Goal: Check status: Check status

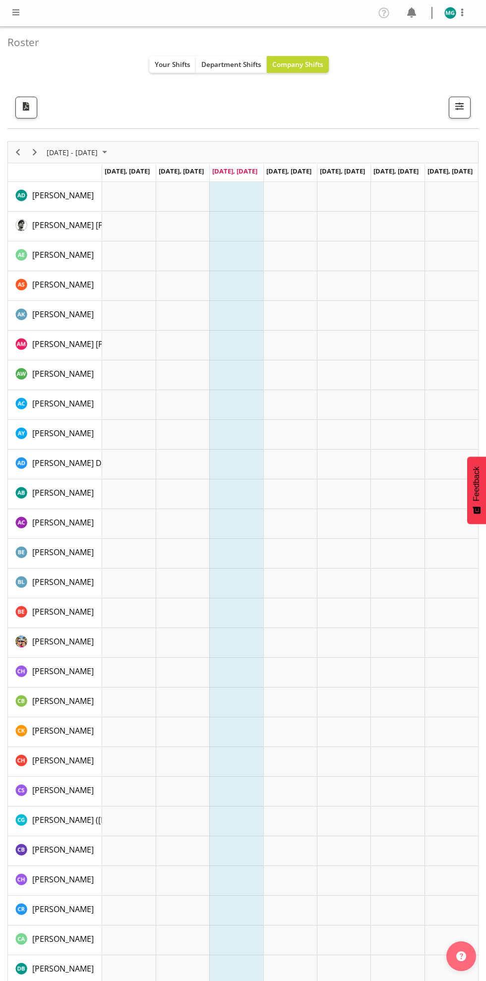
click at [209, 241] on td "Timeline Week of October 1, 2025" at bounding box center [236, 227] width 54 height 30
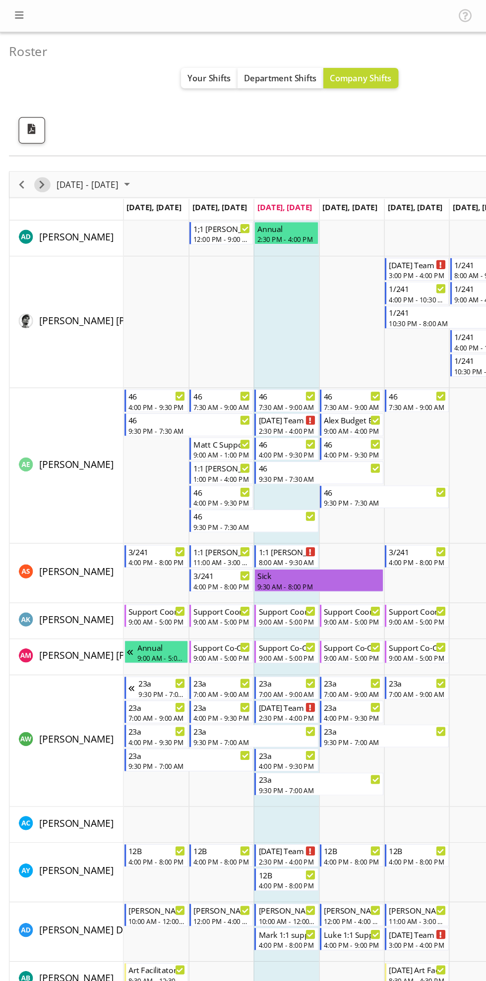
click at [38, 154] on span "Next" at bounding box center [35, 152] width 12 height 12
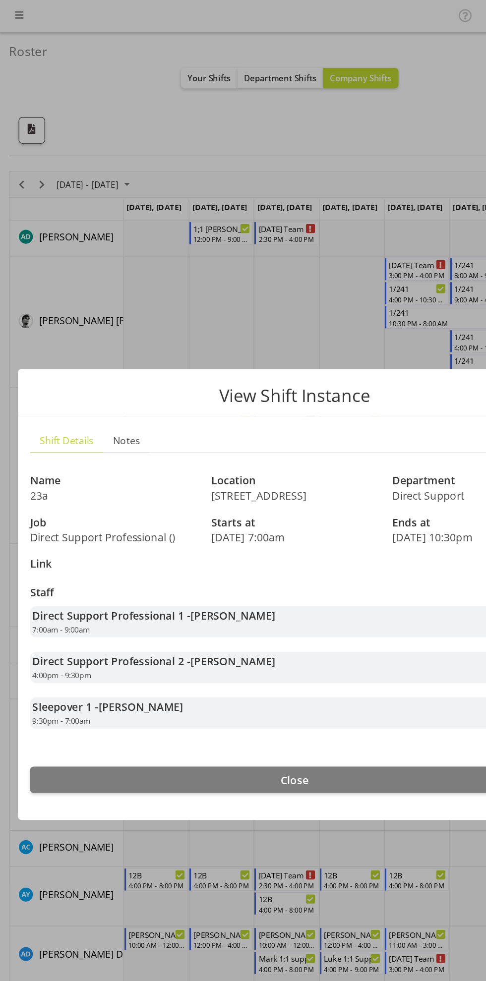
click at [237, 251] on div at bounding box center [243, 490] width 486 height 981
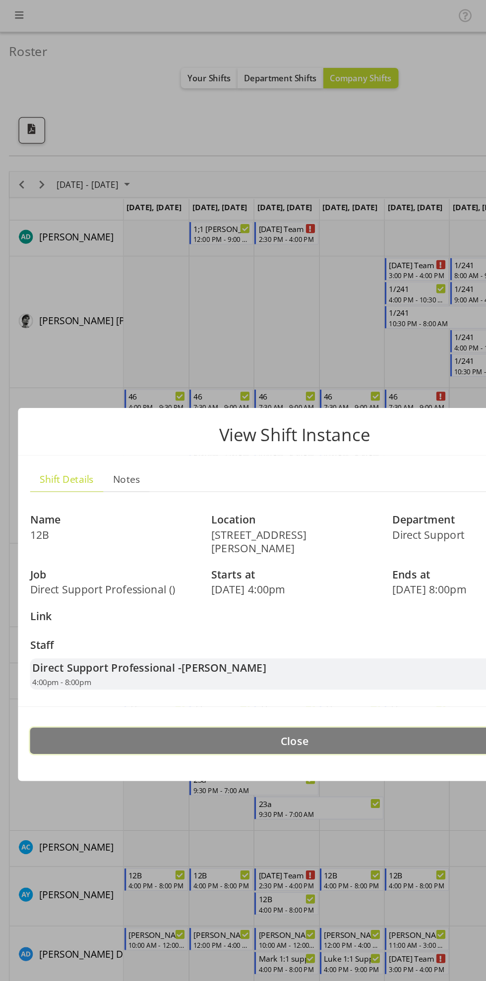
click at [363, 601] on button "Close" at bounding box center [243, 612] width 436 height 22
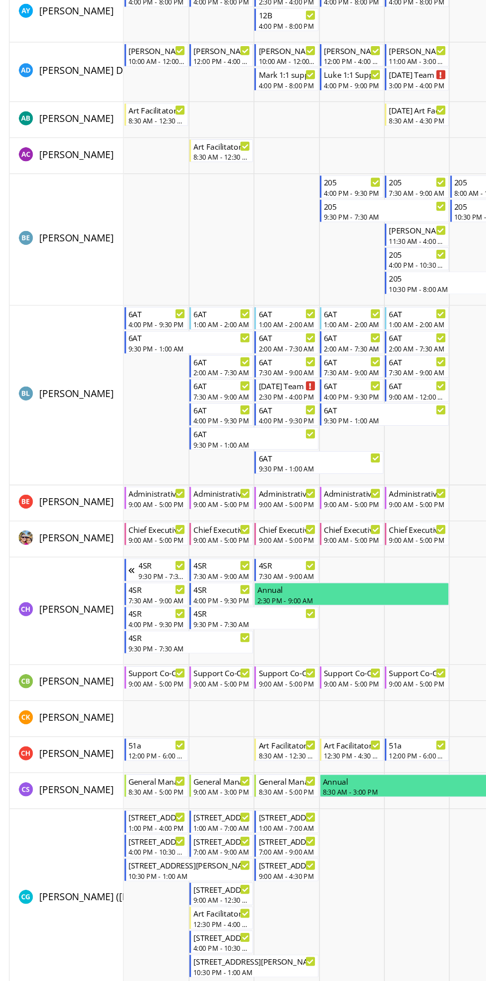
scroll to position [571, 0]
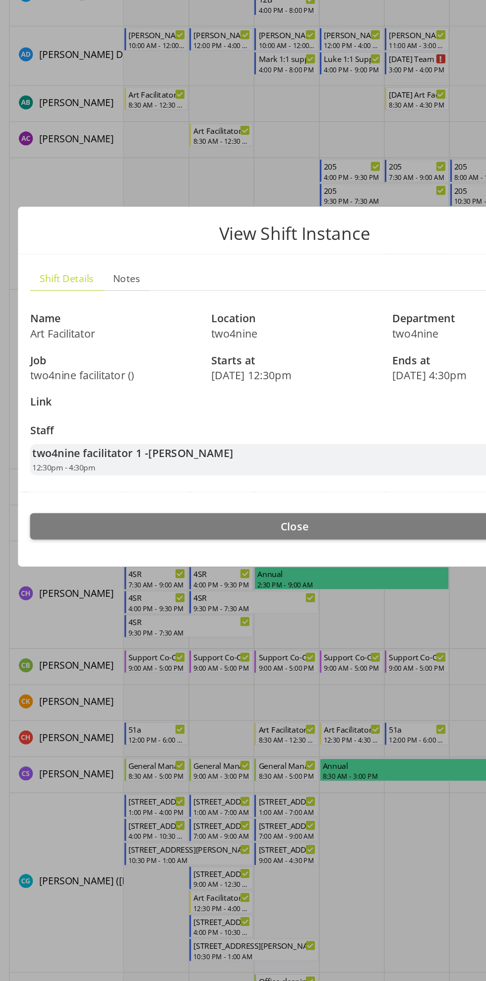
click at [278, 862] on div at bounding box center [243, 490] width 486 height 981
click at [342, 610] on button "Close" at bounding box center [243, 606] width 436 height 22
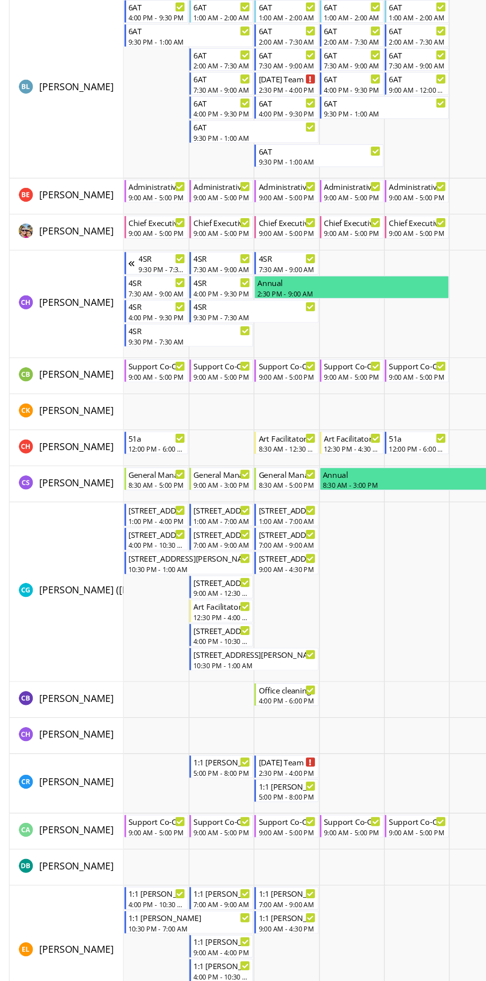
scroll to position [820, 0]
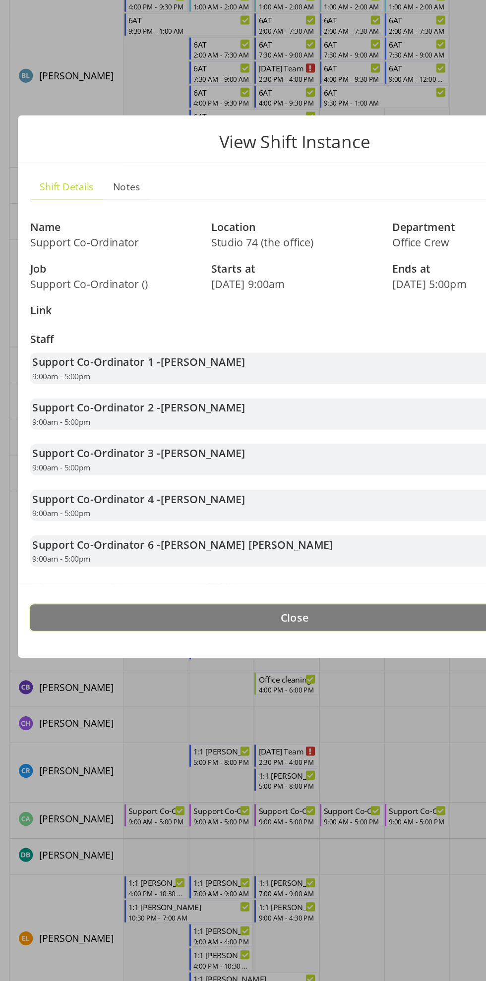
click at [317, 676] on button "Close" at bounding box center [243, 681] width 436 height 22
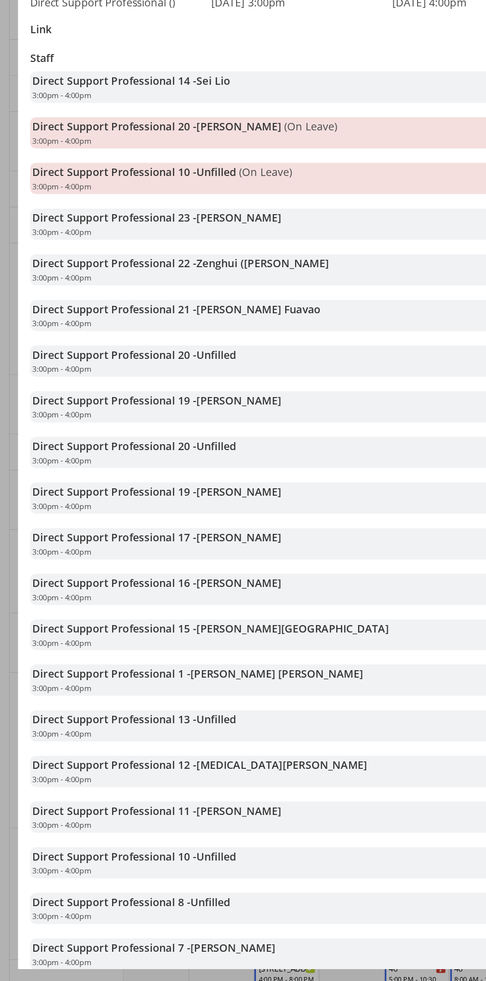
scroll to position [0, 0]
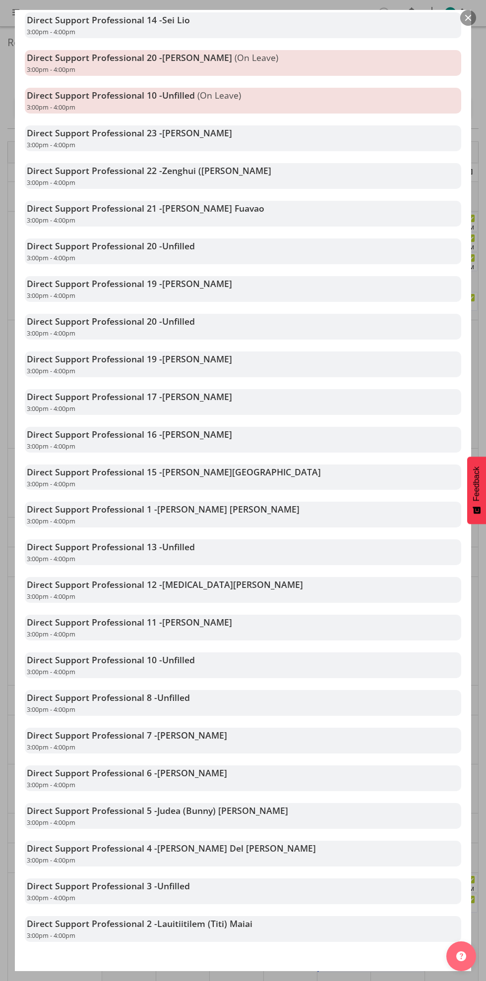
scroll to position [264, 0]
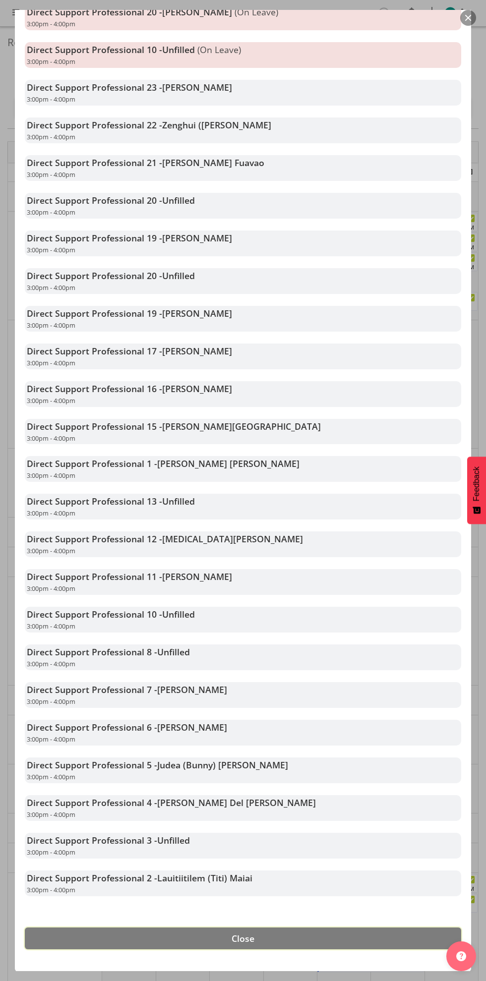
click at [325, 934] on button "Close" at bounding box center [243, 939] width 436 height 22
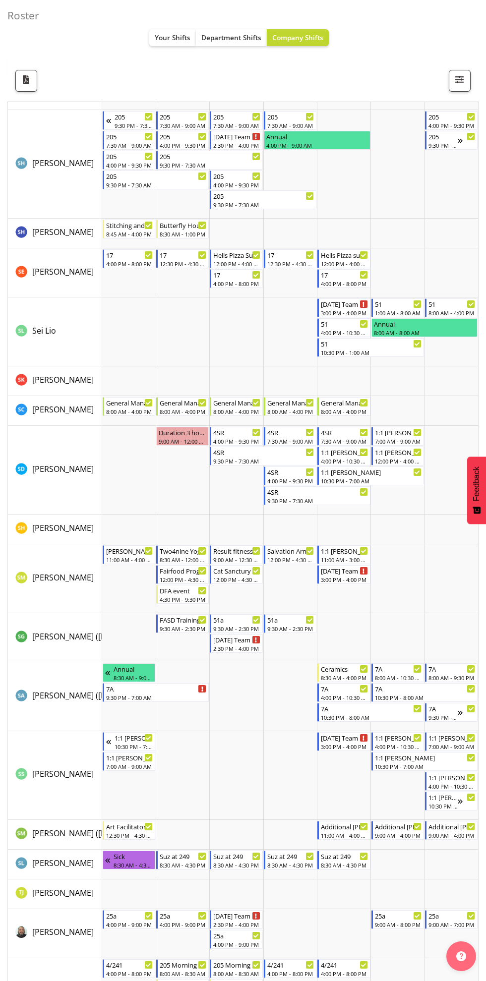
scroll to position [4657, 0]
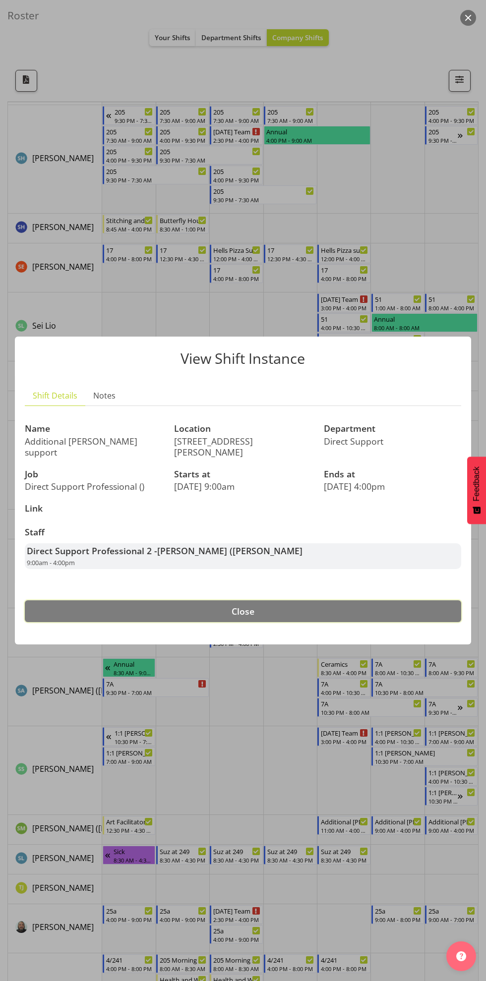
click at [370, 607] on button "Close" at bounding box center [243, 612] width 436 height 22
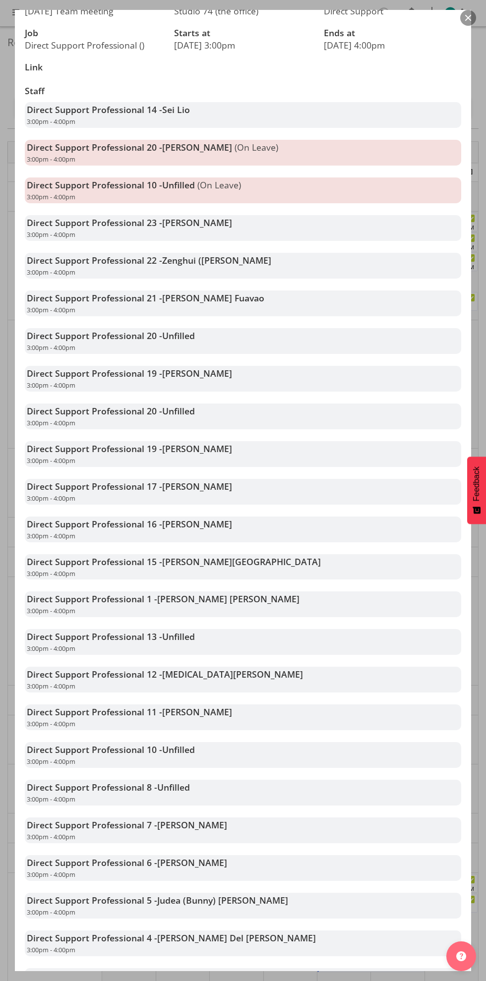
scroll to position [264, 0]
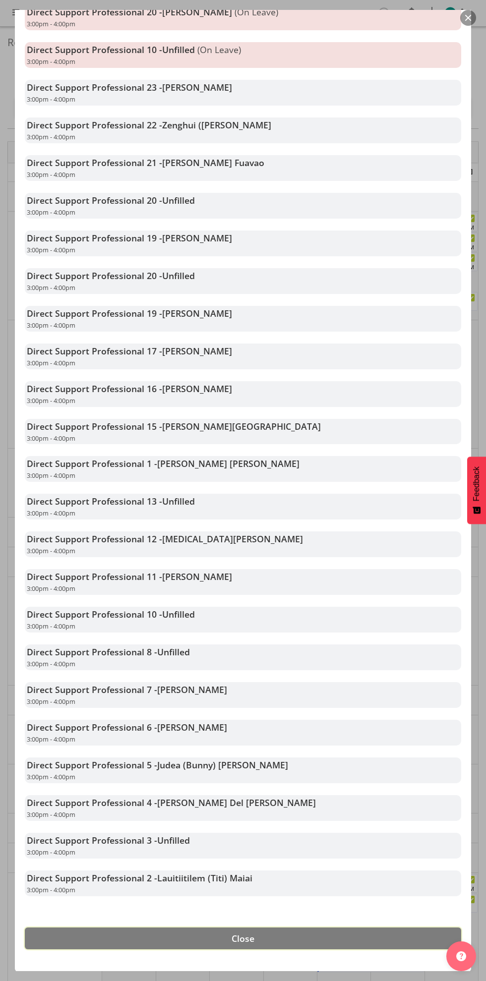
click at [336, 939] on button "Close" at bounding box center [243, 939] width 436 height 22
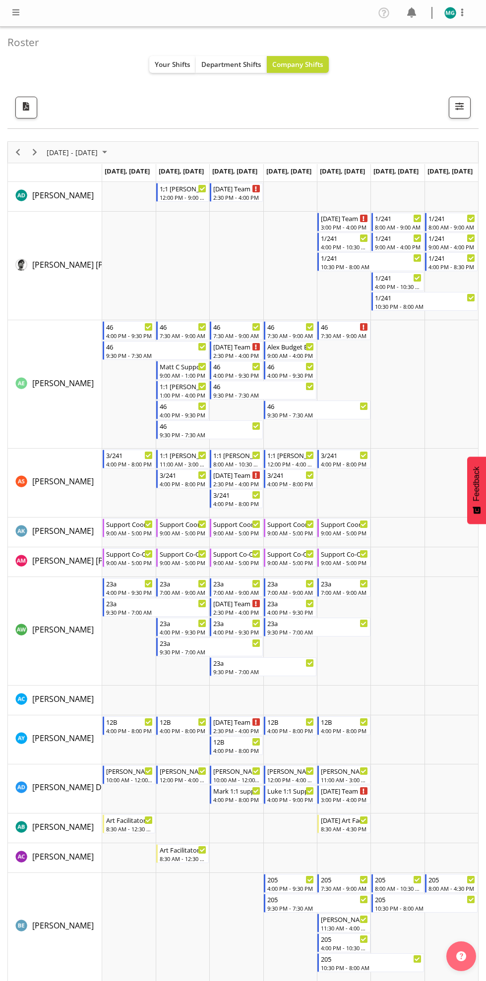
click at [40, 147] on div "next period" at bounding box center [34, 152] width 17 height 21
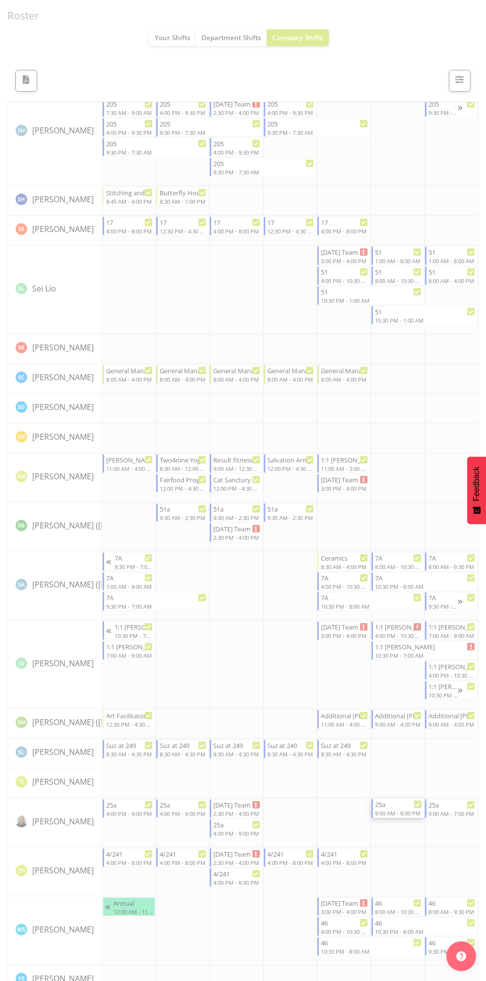
scroll to position [4628, 0]
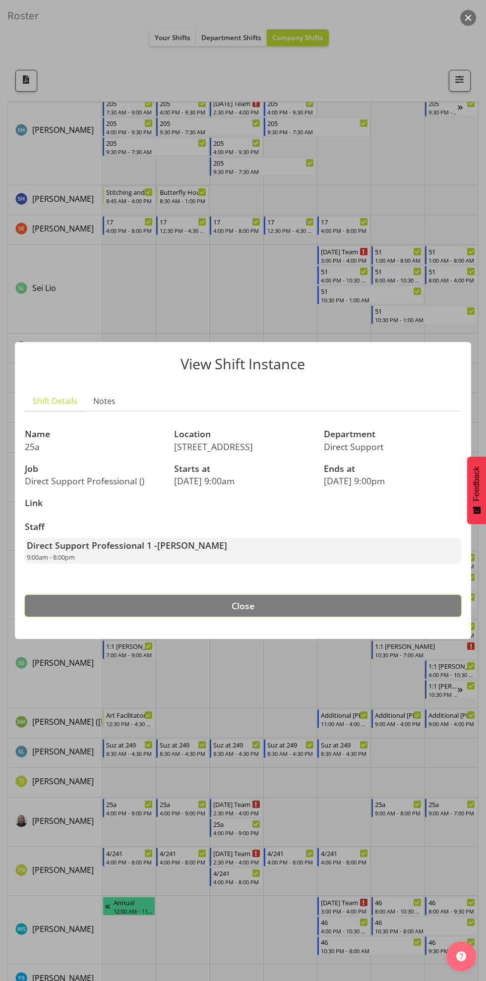
click at [353, 616] on button "Close" at bounding box center [243, 606] width 436 height 22
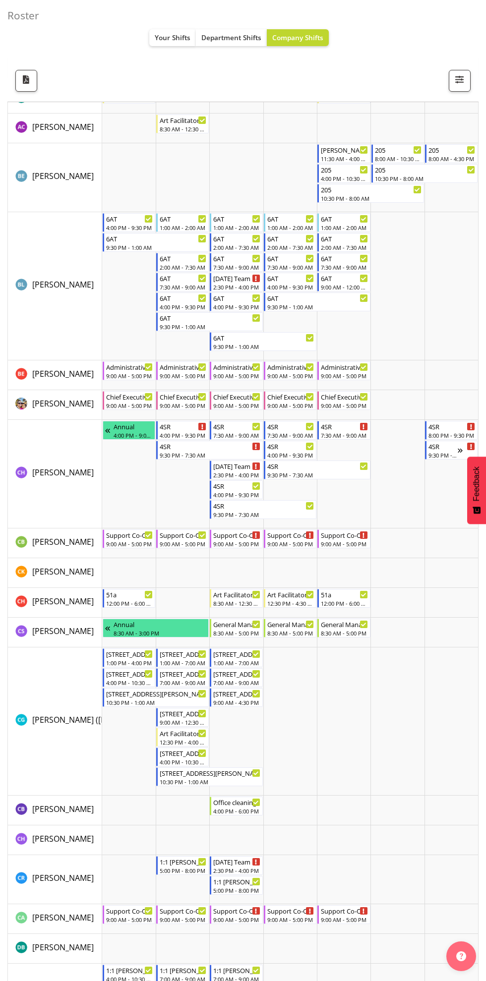
scroll to position [734, 0]
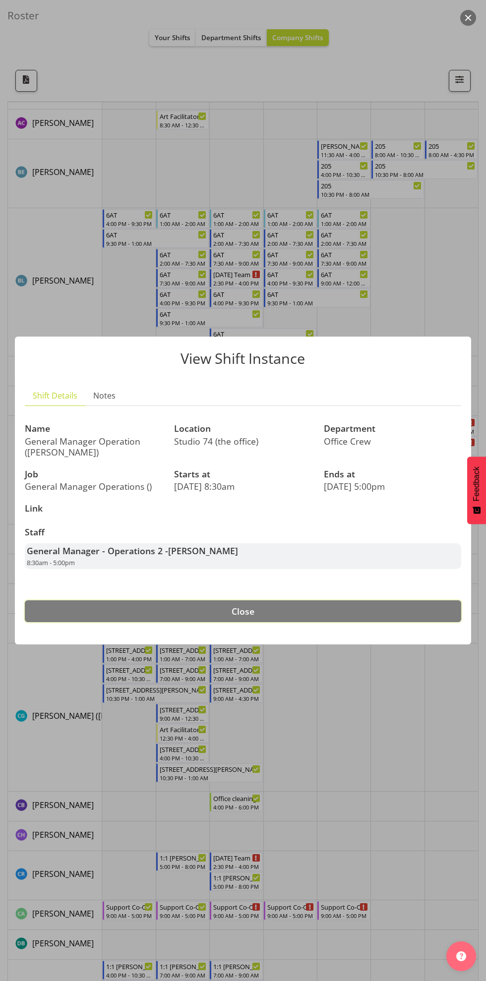
click at [350, 616] on button "Close" at bounding box center [243, 612] width 436 height 22
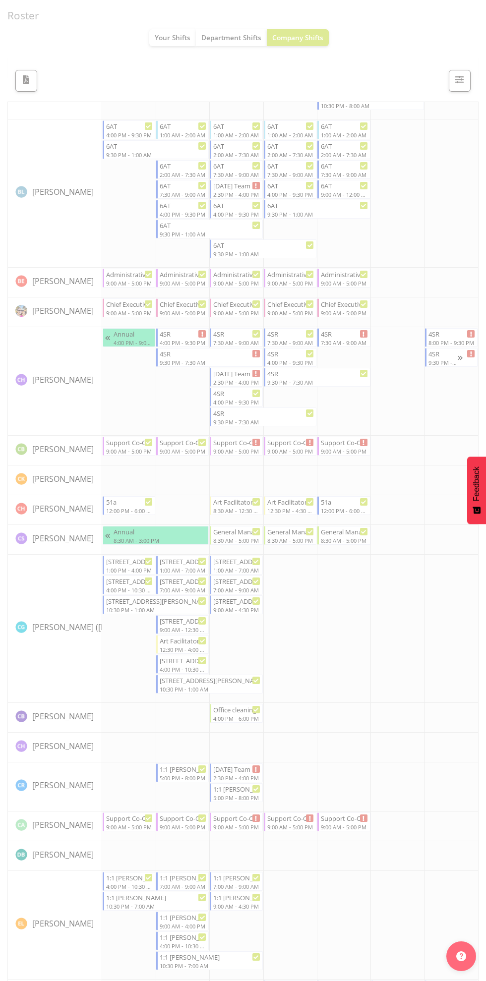
scroll to position [563, 0]
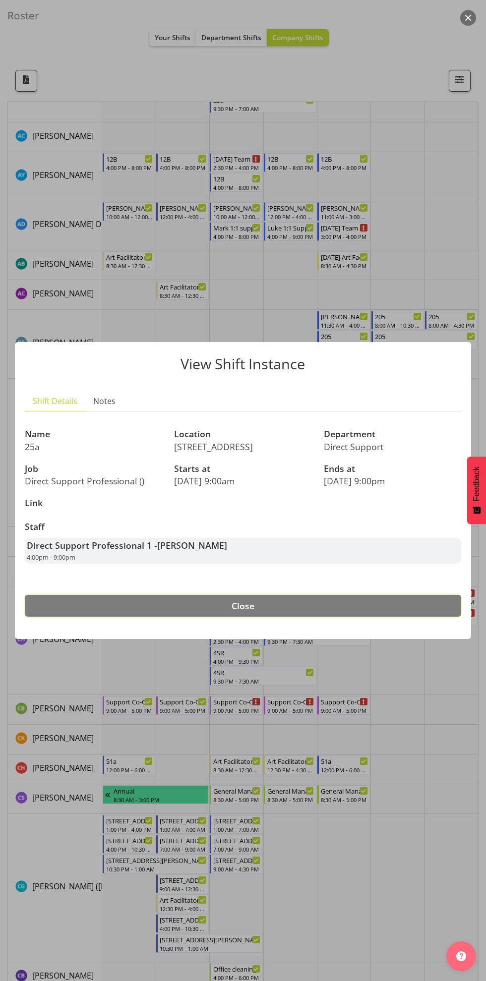
click at [348, 605] on button "Close" at bounding box center [243, 606] width 436 height 22
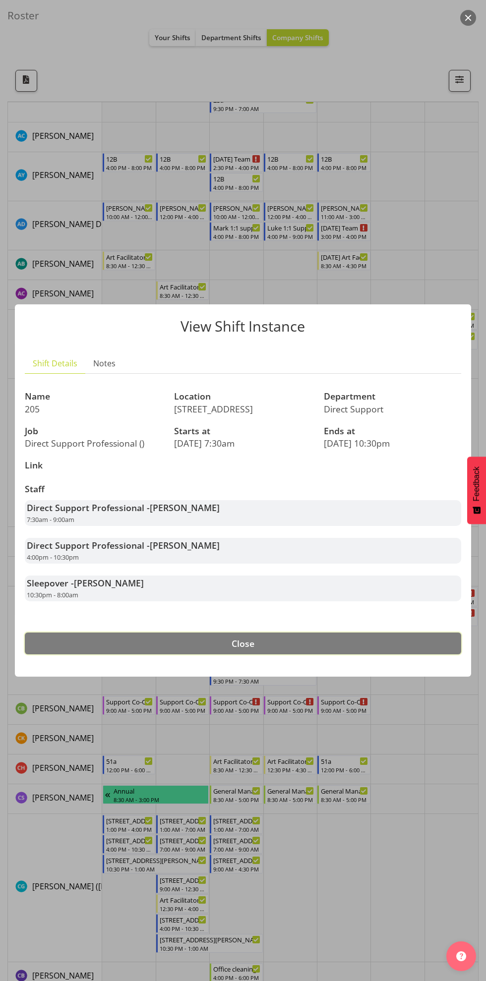
click at [402, 643] on button "Close" at bounding box center [243, 644] width 436 height 22
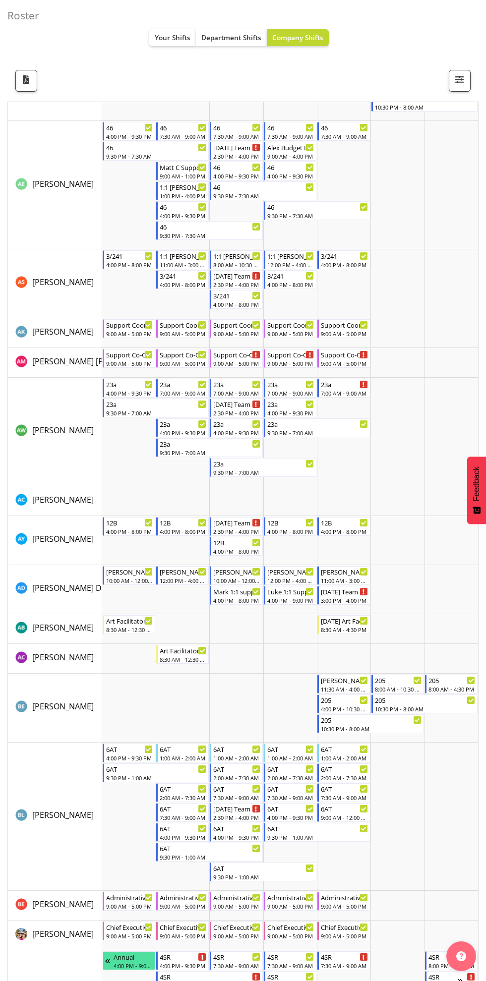
scroll to position [0, 0]
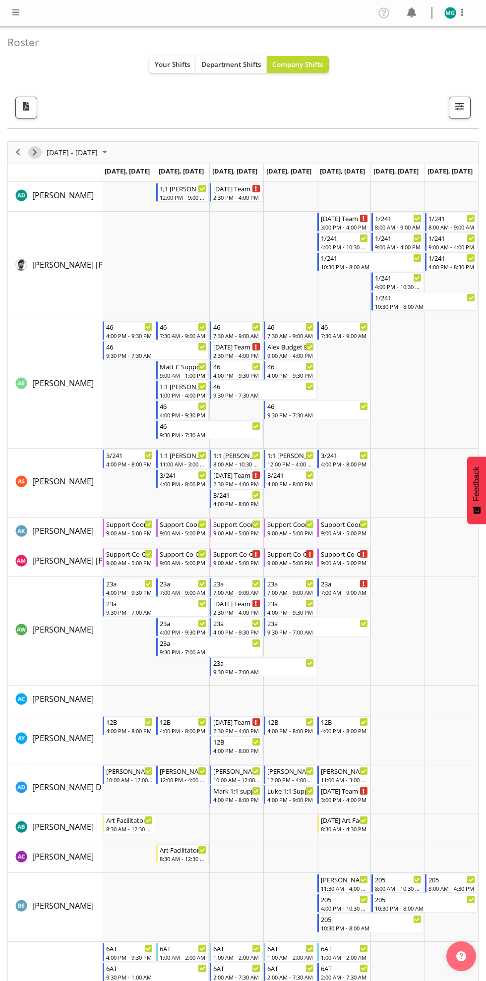
click at [35, 151] on span "Next" at bounding box center [35, 152] width 12 height 12
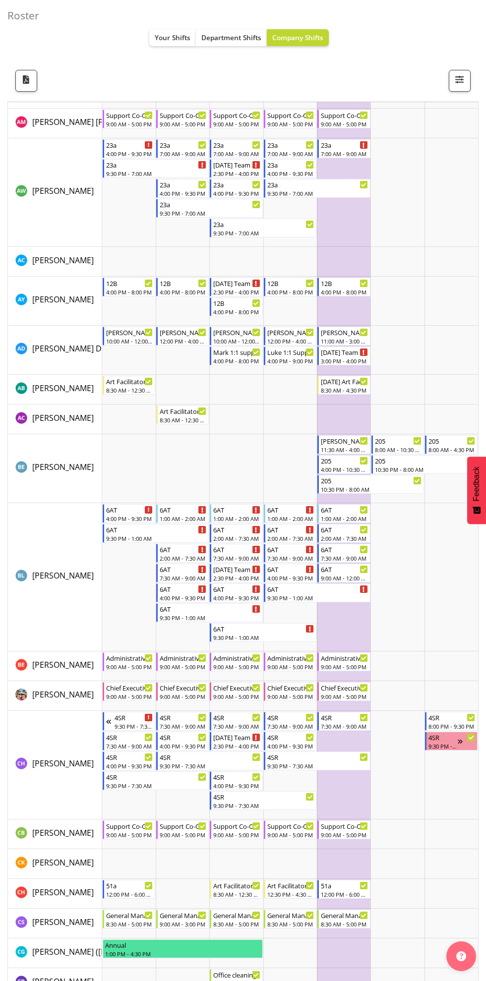
scroll to position [445, 0]
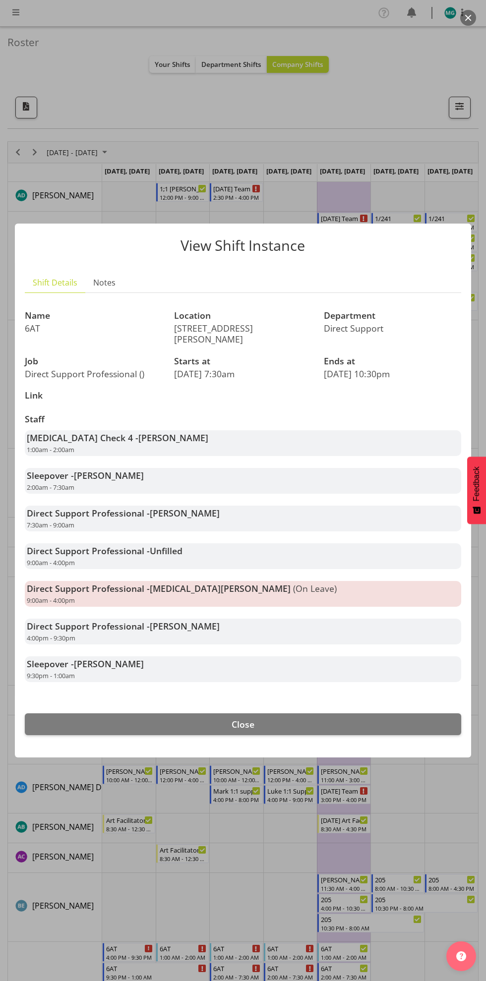
click at [462, 769] on div "View Shift Instance Shift Details Notes Name 6AT Location 6 [PERSON_NAME] Ave D…" at bounding box center [243, 491] width 476 height 584
click at [309, 714] on button "Close" at bounding box center [243, 725] width 436 height 22
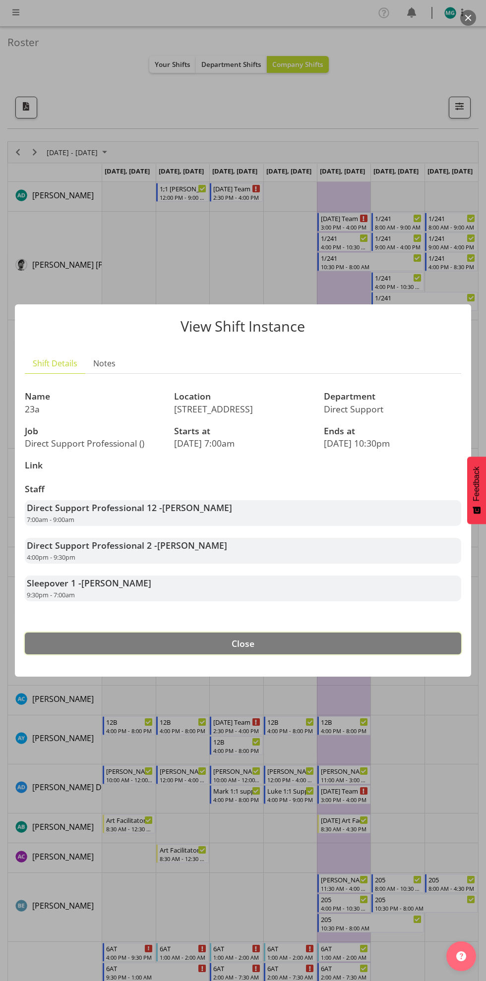
click at [332, 640] on button "Close" at bounding box center [243, 644] width 436 height 22
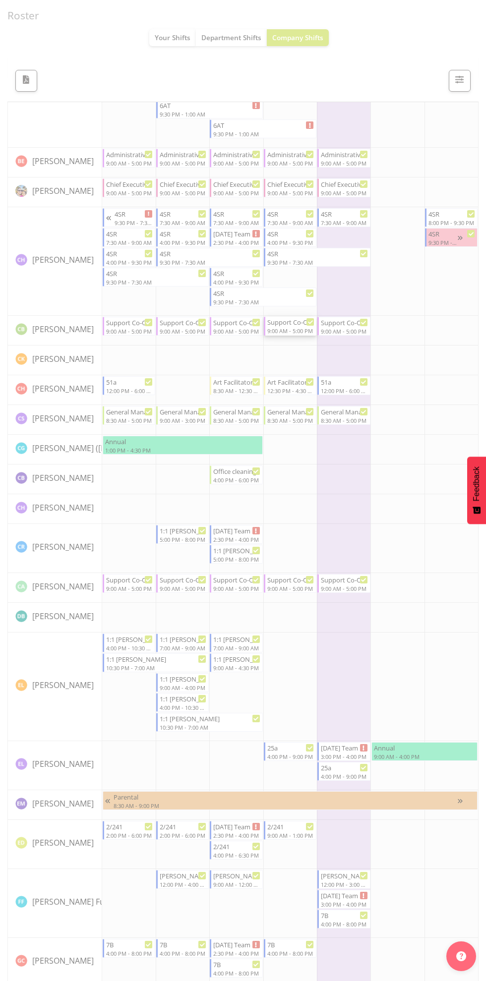
scroll to position [944, 0]
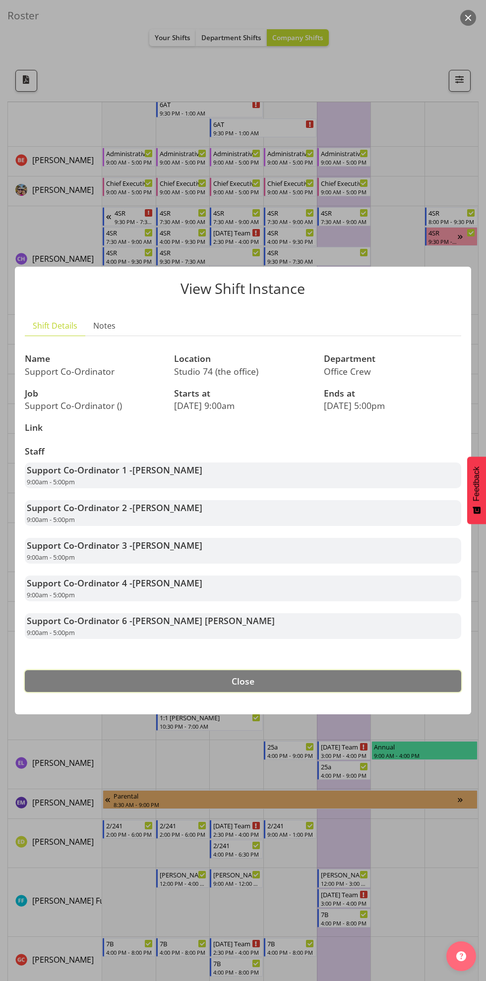
click at [349, 681] on button "Close" at bounding box center [243, 681] width 436 height 22
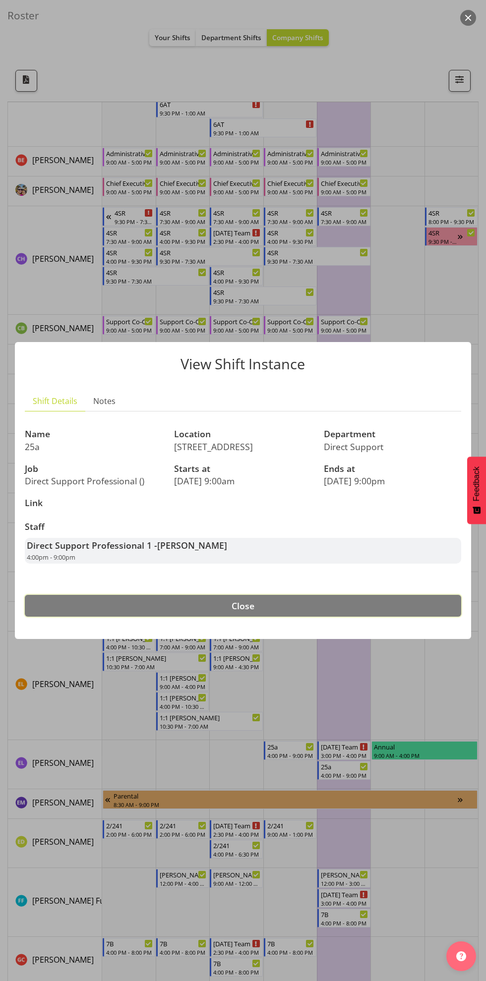
click at [395, 611] on button "Close" at bounding box center [243, 606] width 436 height 22
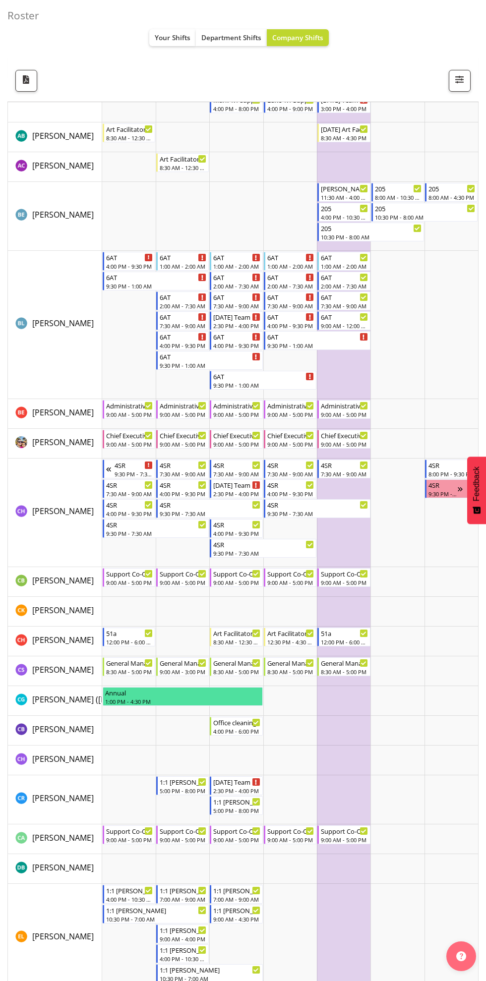
scroll to position [689, 0]
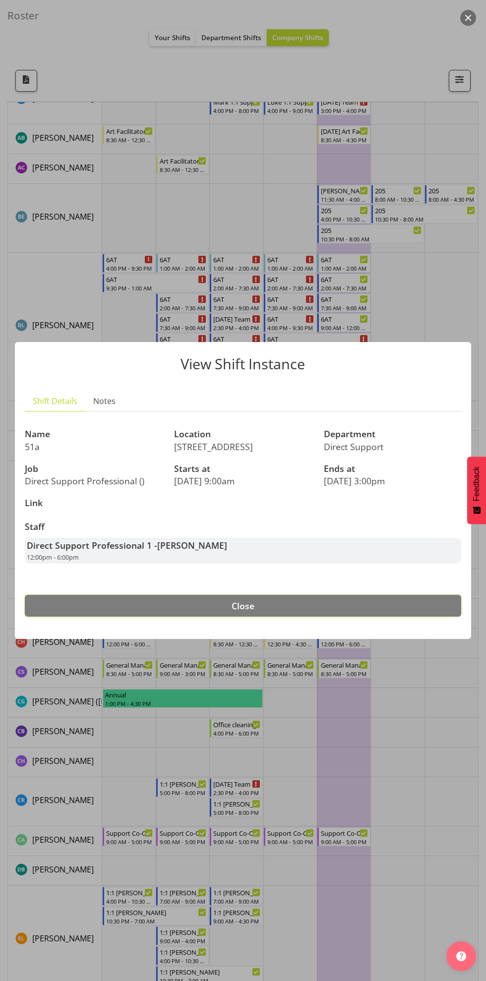
click at [381, 613] on button "Close" at bounding box center [243, 606] width 436 height 22
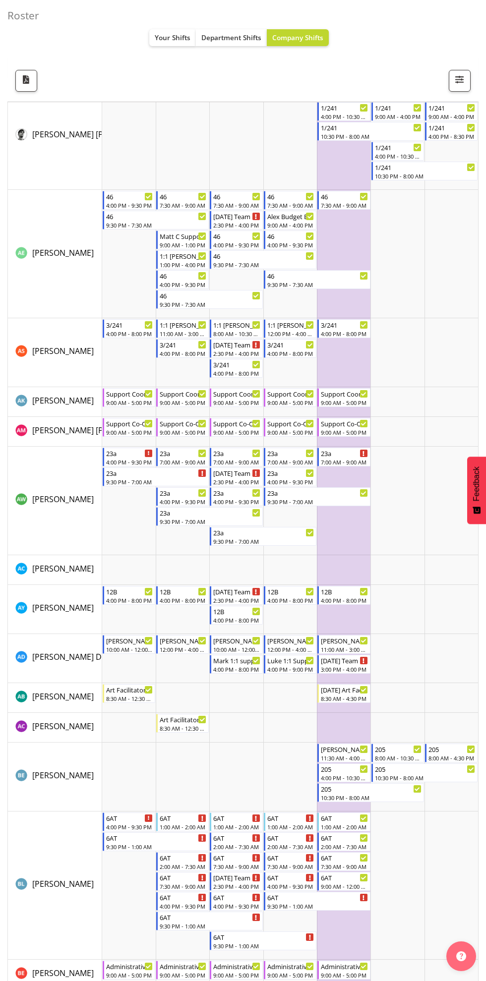
scroll to position [123, 0]
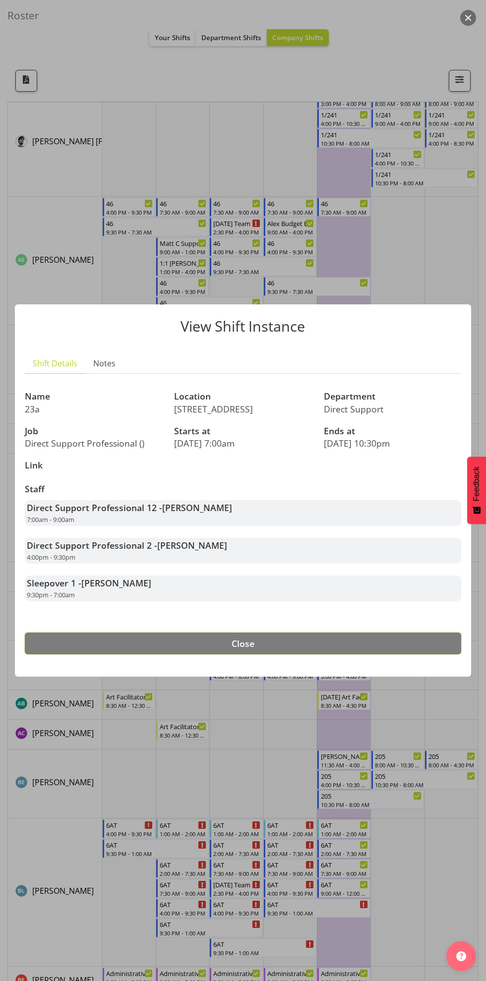
click at [345, 639] on button "Close" at bounding box center [243, 644] width 436 height 22
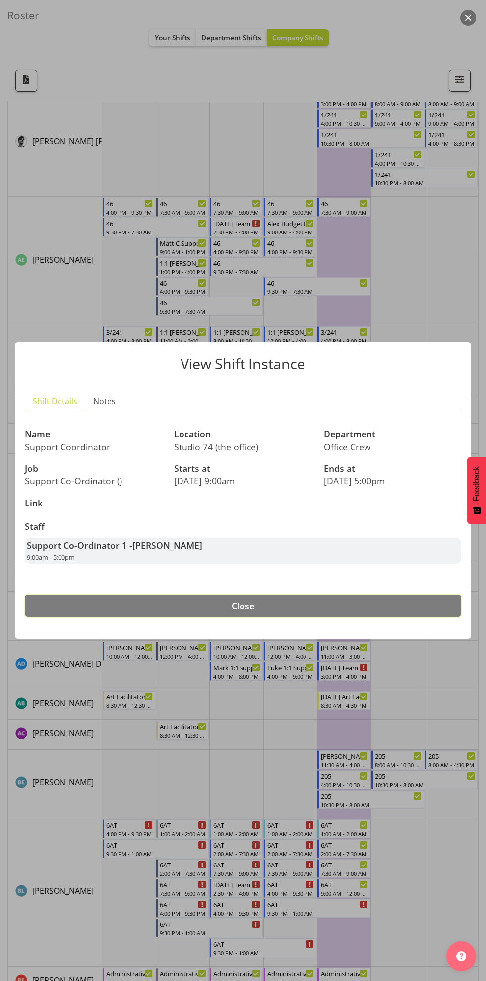
click at [333, 597] on button "Close" at bounding box center [243, 606] width 436 height 22
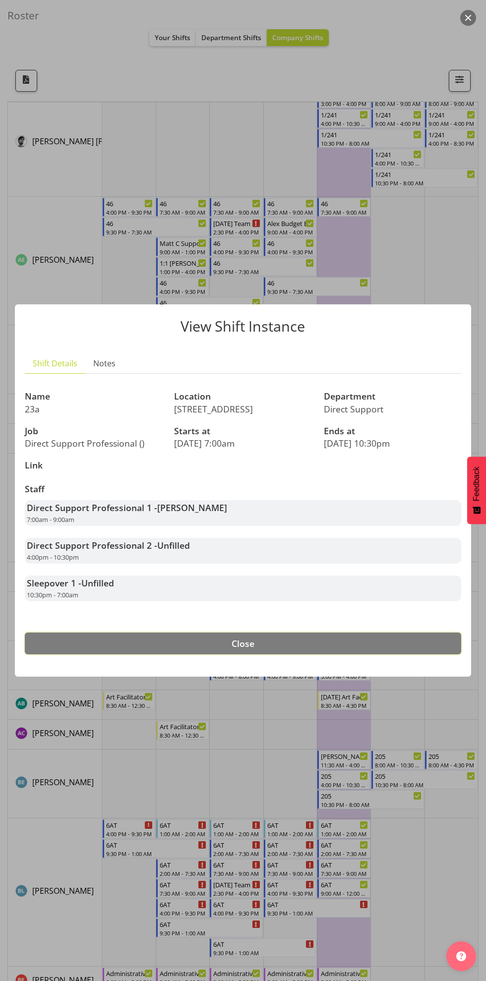
click at [342, 640] on button "Close" at bounding box center [243, 644] width 436 height 22
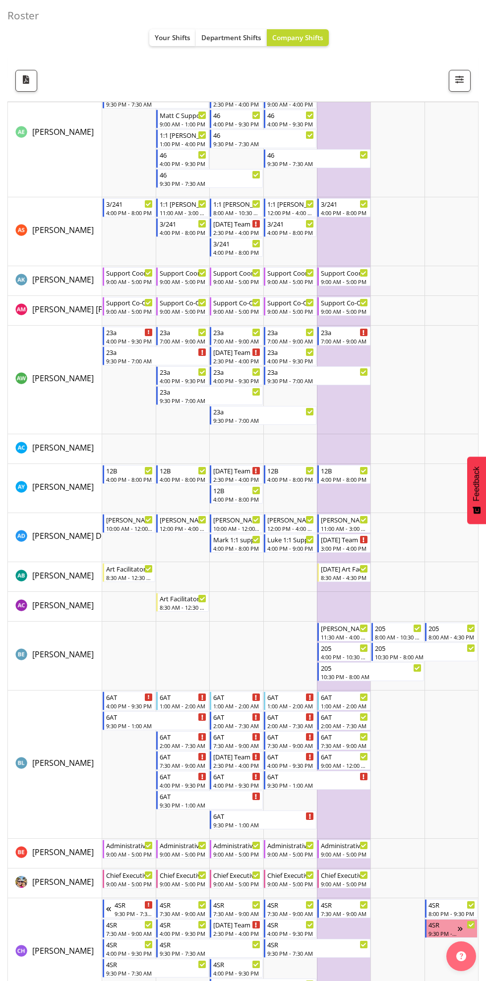
scroll to position [254, 0]
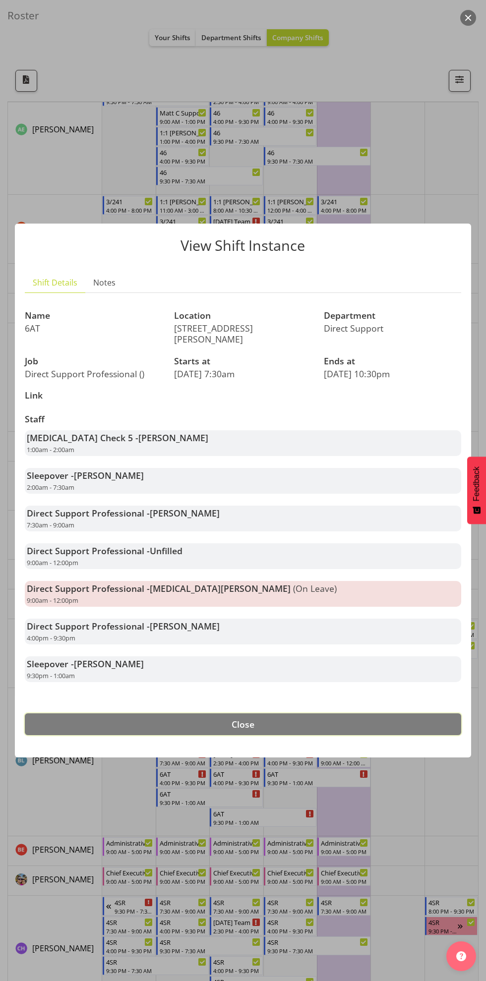
click at [289, 714] on button "Close" at bounding box center [243, 725] width 436 height 22
click at [309, 718] on button "Close" at bounding box center [243, 725] width 436 height 22
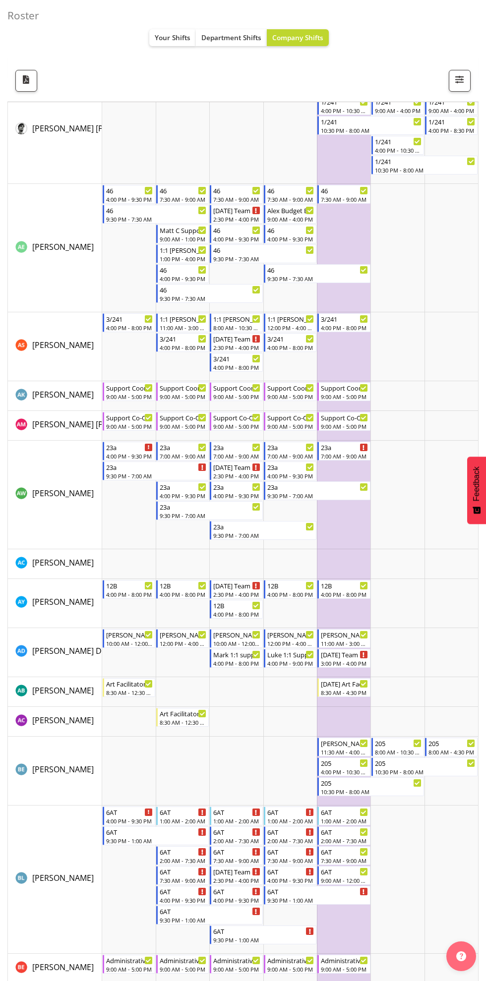
scroll to position [0, 0]
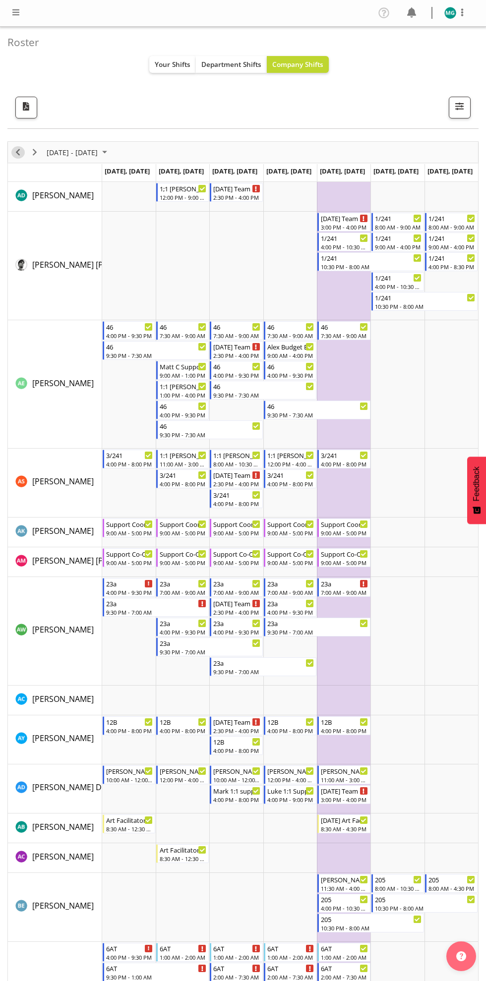
click at [17, 151] on span "Previous" at bounding box center [18, 152] width 12 height 12
